Goal: Information Seeking & Learning: Check status

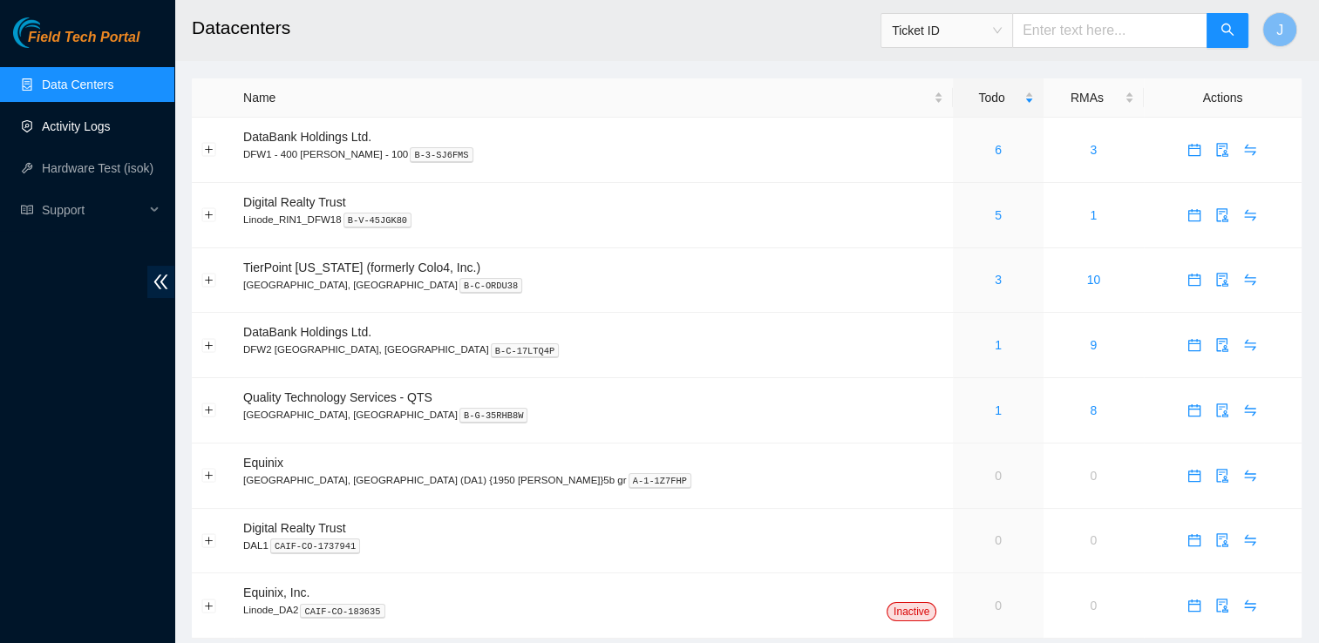
click at [86, 132] on link "Activity Logs" at bounding box center [76, 126] width 69 height 14
click at [45, 133] on link "Activity Logs" at bounding box center [76, 126] width 69 height 14
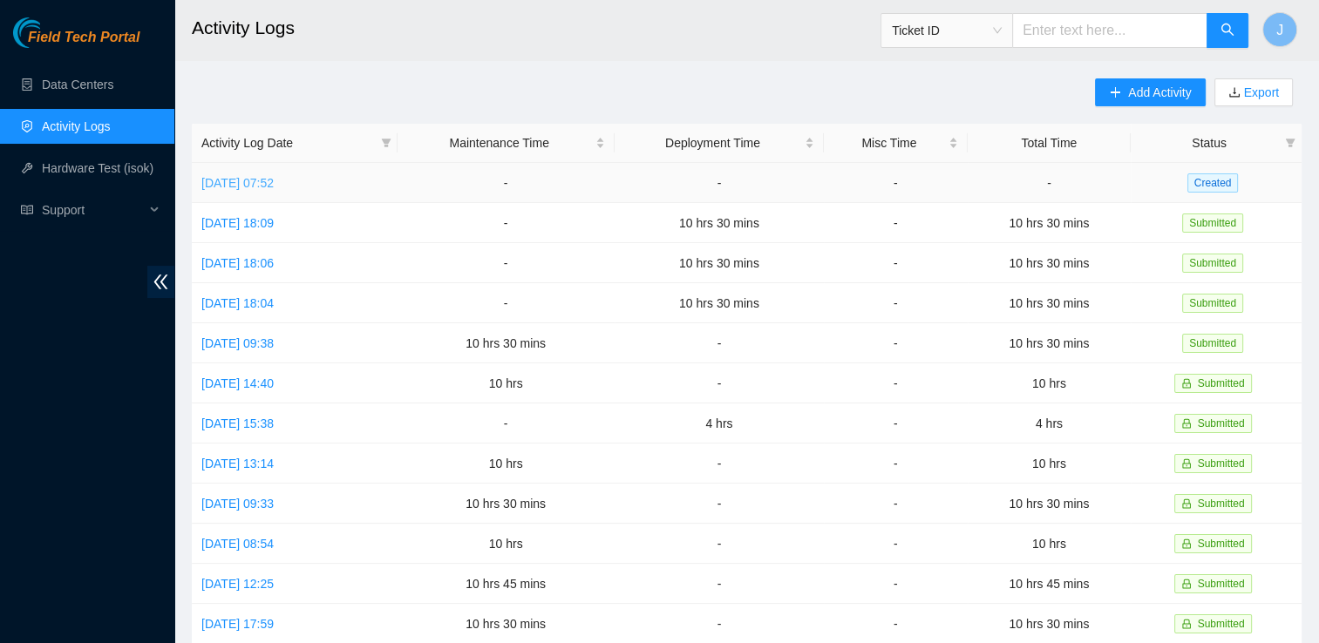
click at [274, 187] on link "Mon, 22 Sep 2025 07:52" at bounding box center [237, 183] width 72 height 14
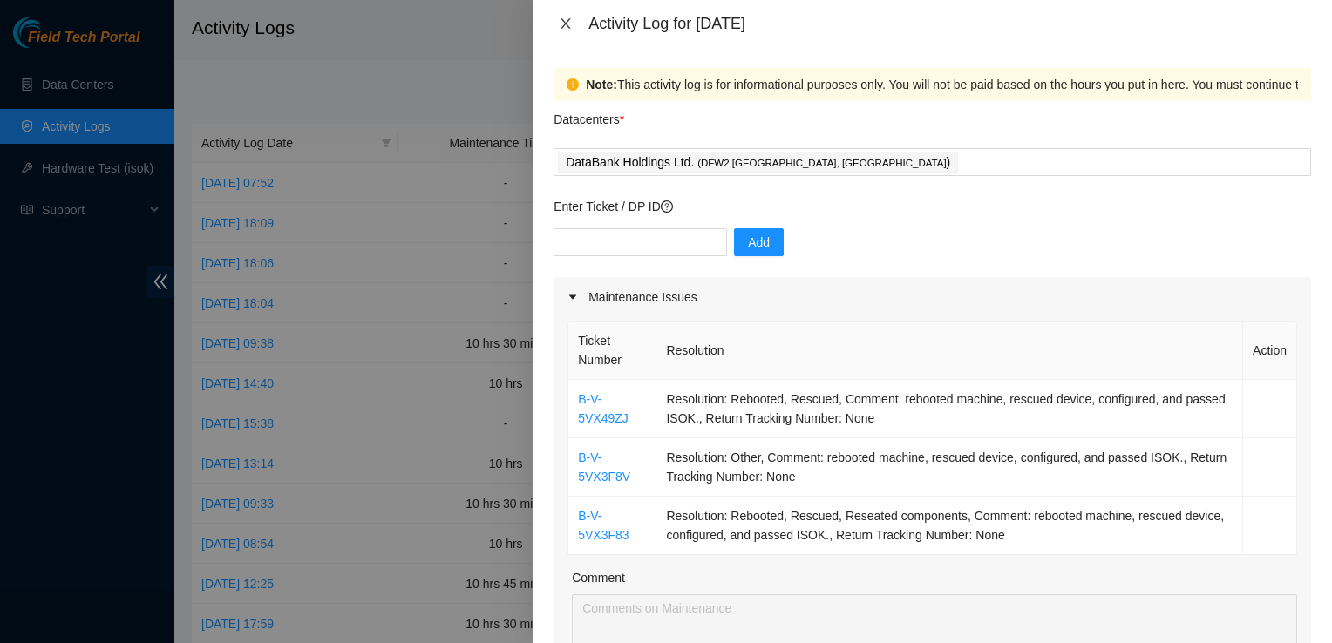
click at [572, 29] on icon "close" at bounding box center [566, 24] width 14 height 14
